Goal: Task Accomplishment & Management: Manage account settings

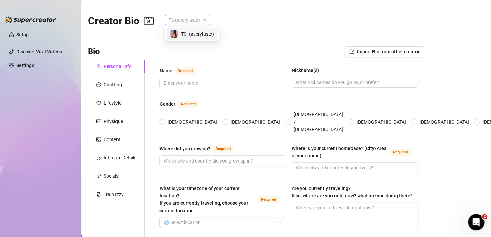
click at [176, 19] on span "TS (averylustx)" at bounding box center [188, 20] width 38 height 10
click at [185, 35] on span "TS" at bounding box center [183, 33] width 5 height 7
click at [127, 81] on div "Chatting" at bounding box center [116, 84] width 57 height 13
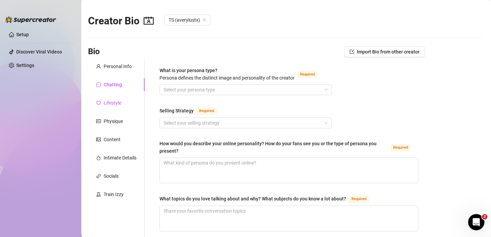
click at [112, 103] on div "Lifestyle" at bounding box center [113, 102] width 18 height 7
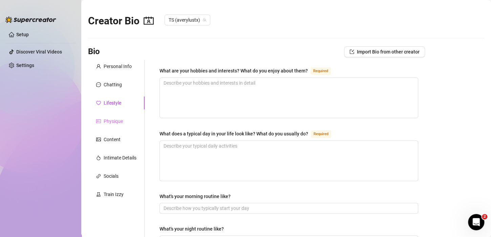
click at [114, 117] on div "Physique" at bounding box center [116, 121] width 57 height 13
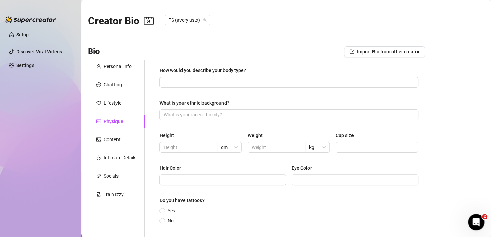
click at [110, 148] on div "Personal Info Chatting Lifestyle Physique Content Intimate Details Socials Trai…" at bounding box center [116, 168] width 57 height 217
click at [106, 143] on div "Content" at bounding box center [116, 139] width 57 height 13
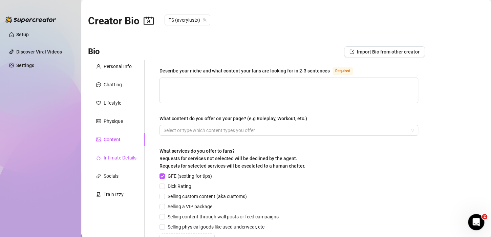
click at [105, 158] on div "Intimate Details" at bounding box center [120, 157] width 33 height 7
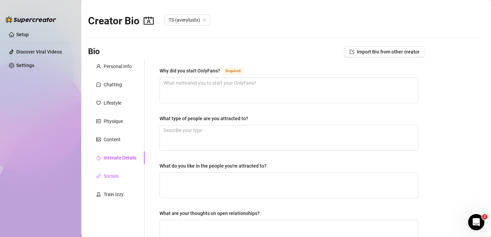
click at [113, 173] on div "Socials" at bounding box center [111, 175] width 15 height 7
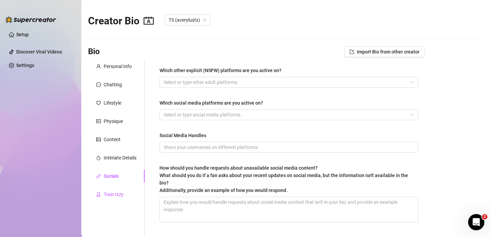
click at [109, 191] on div "Train Izzy" at bounding box center [114, 194] width 20 height 7
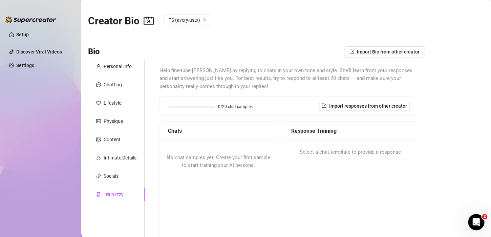
click at [108, 169] on div "Personal Info Chatting Lifestyle Physique Content Intimate Details Socials Trai…" at bounding box center [116, 178] width 57 height 237
click at [111, 169] on div "Personal Info Chatting Lifestyle Physique Content Intimate Details Socials Trai…" at bounding box center [116, 178] width 57 height 237
click at [108, 151] on div "Intimate Details" at bounding box center [116, 157] width 57 height 13
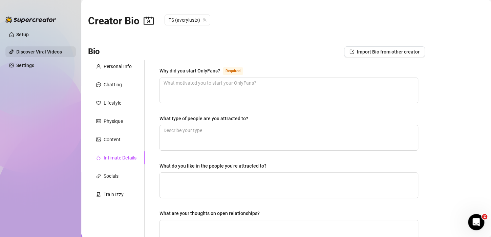
click at [28, 52] on link "Discover Viral Videos" at bounding box center [39, 51] width 46 height 5
